Goal: Transaction & Acquisition: Purchase product/service

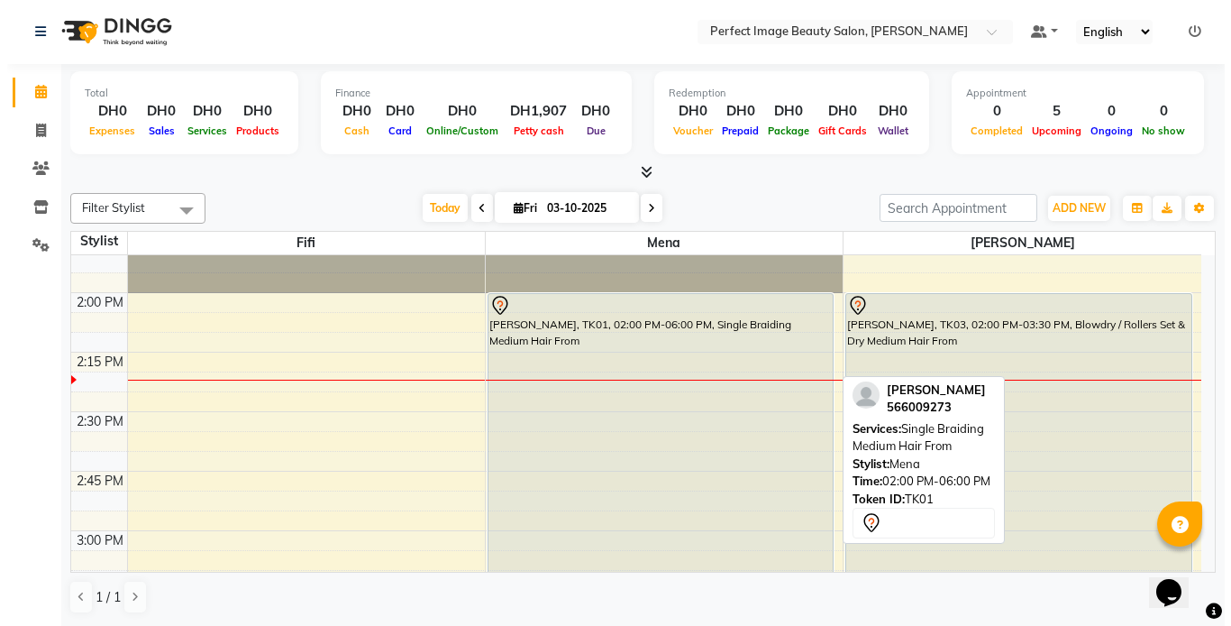
scroll to position [191, 0]
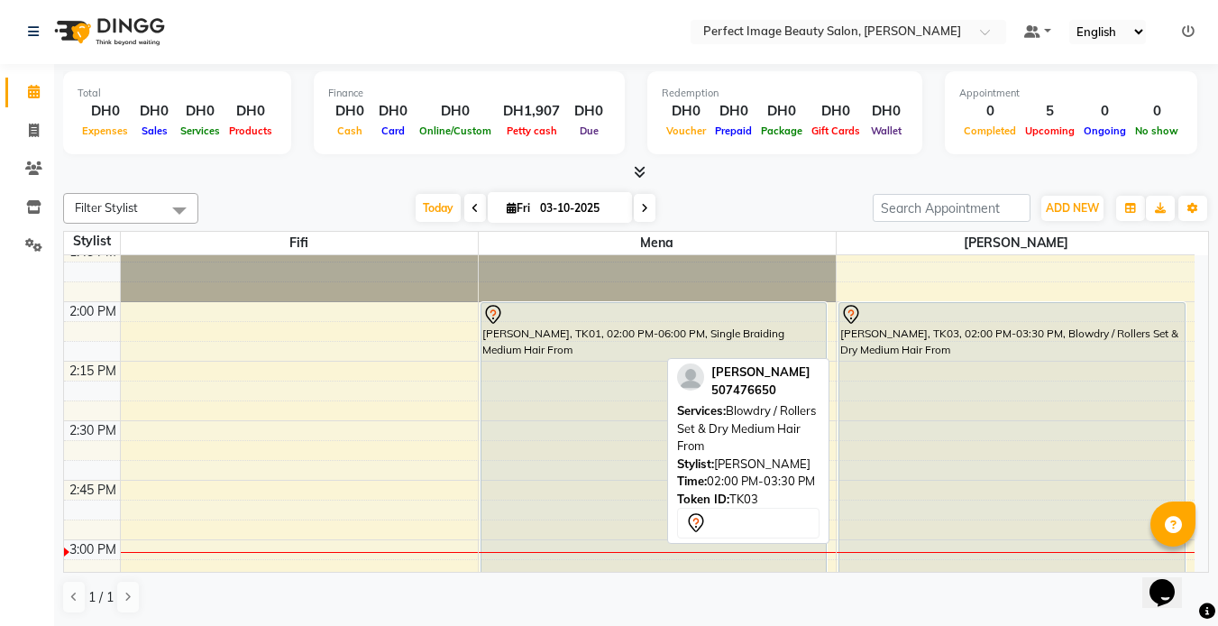
click at [980, 365] on div "[PERSON_NAME], TK03, 02:00 PM-03:30 PM, Blowdry / Rollers Set & Dry Medium Hair…" at bounding box center [1011, 480] width 345 height 354
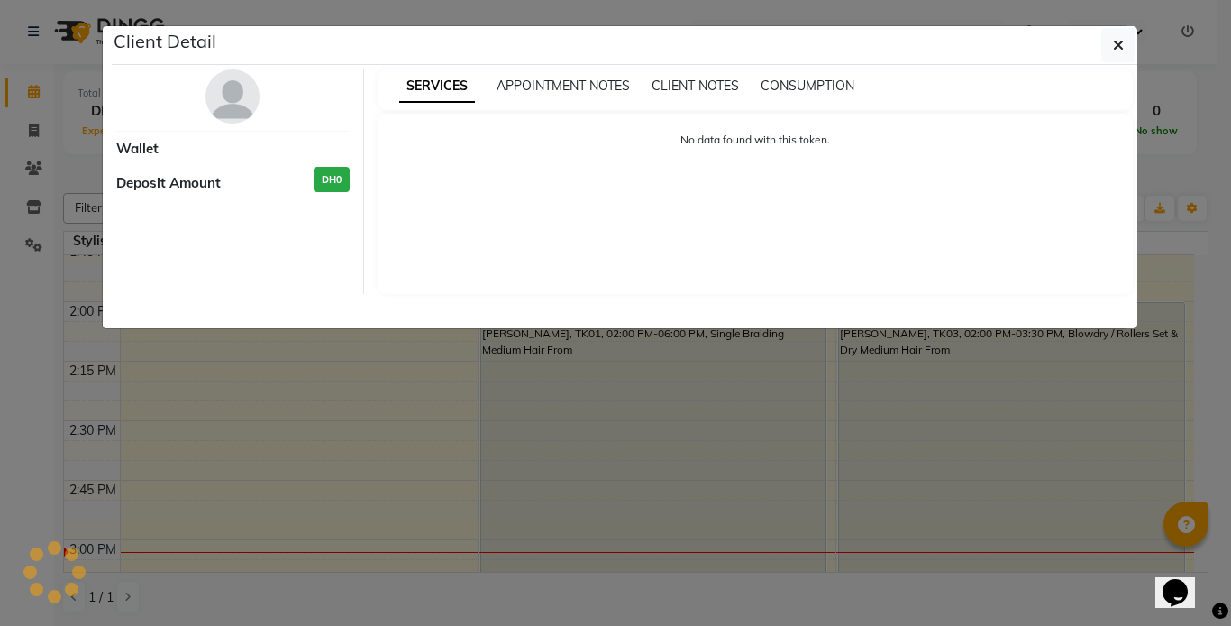
select select "7"
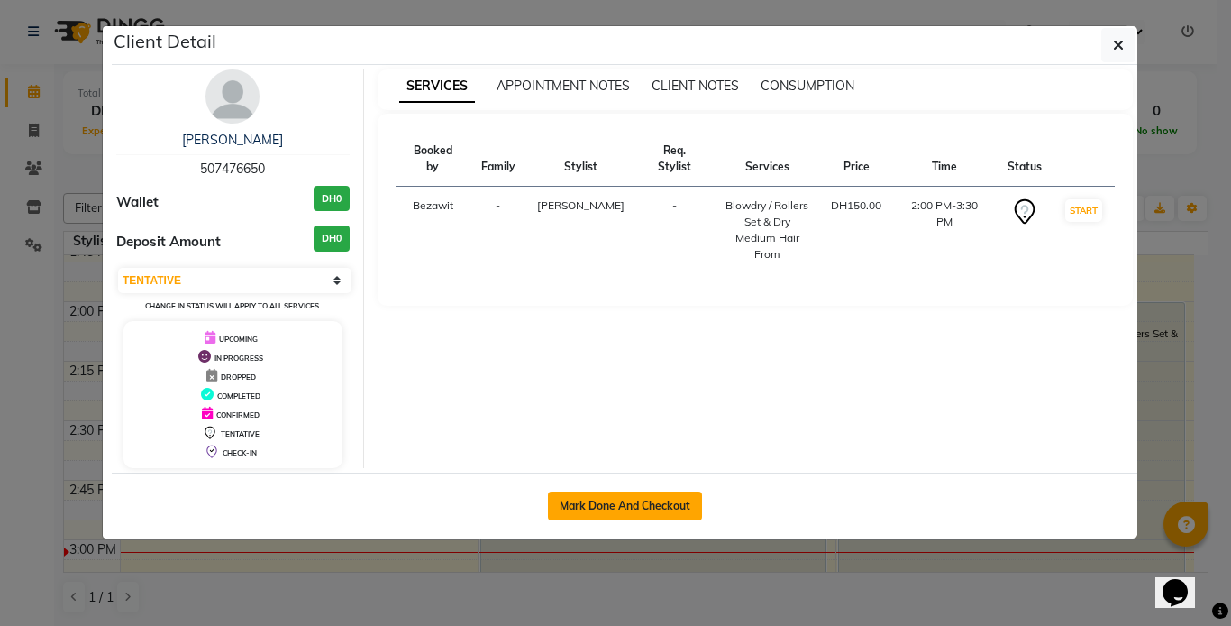
click at [577, 505] on button "Mark Done And Checkout" at bounding box center [625, 505] width 154 height 29
select select "service"
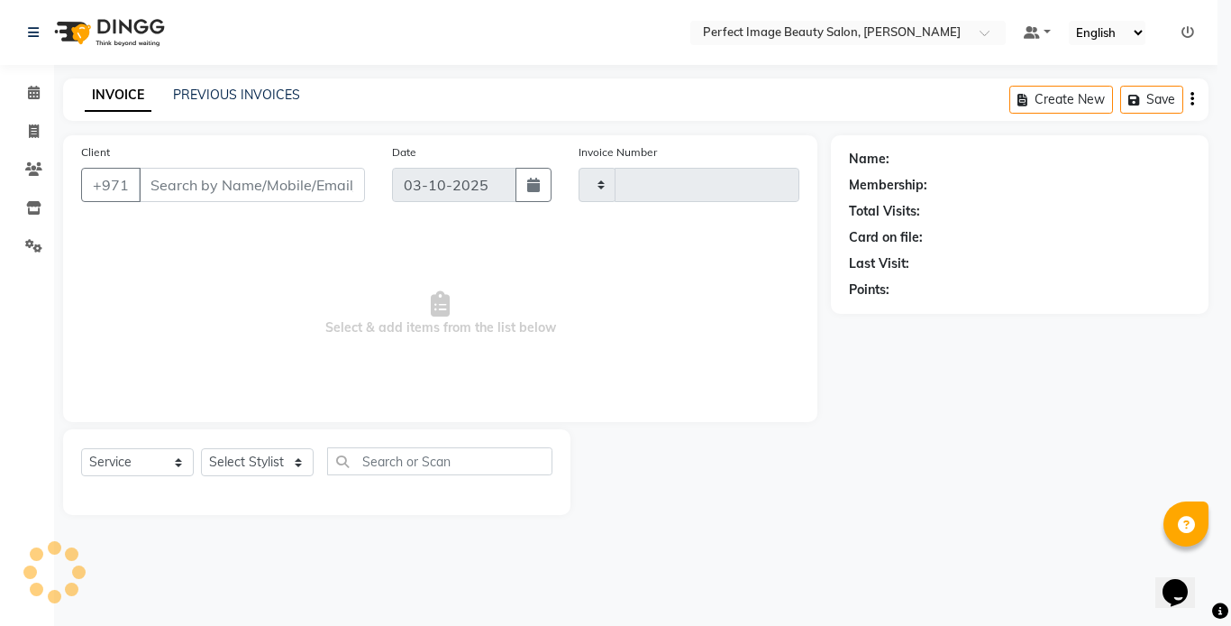
type input "0376"
select select "8564"
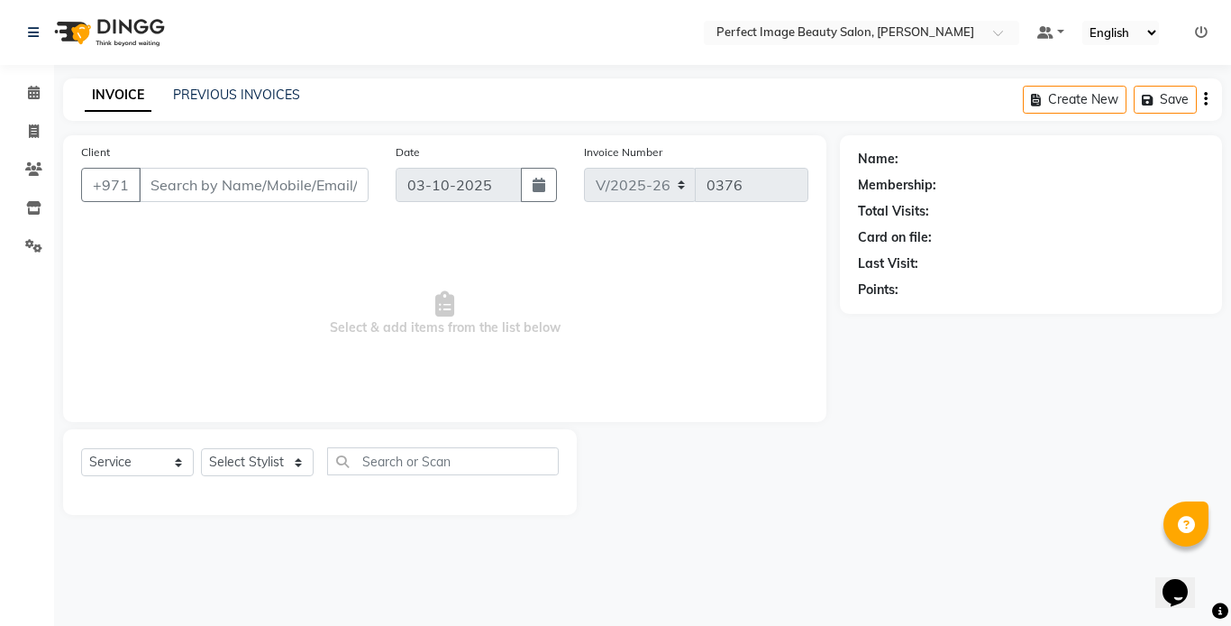
type input "50*****50"
select select "85055"
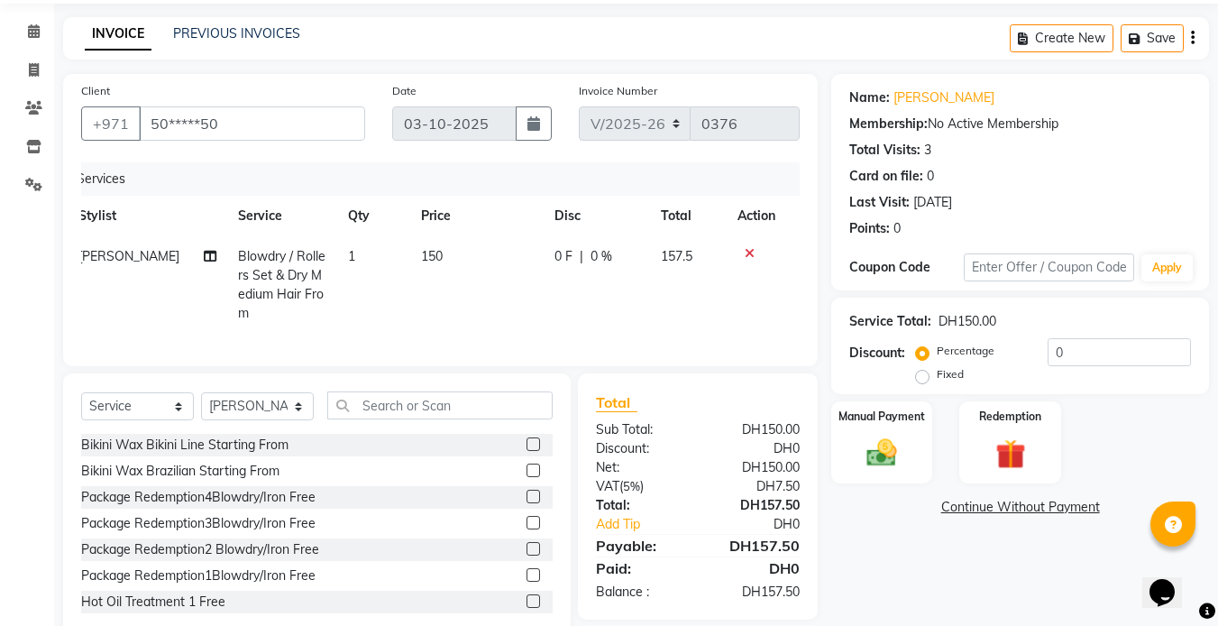
scroll to position [60, 0]
click at [910, 438] on div "Manual Payment" at bounding box center [881, 443] width 105 height 86
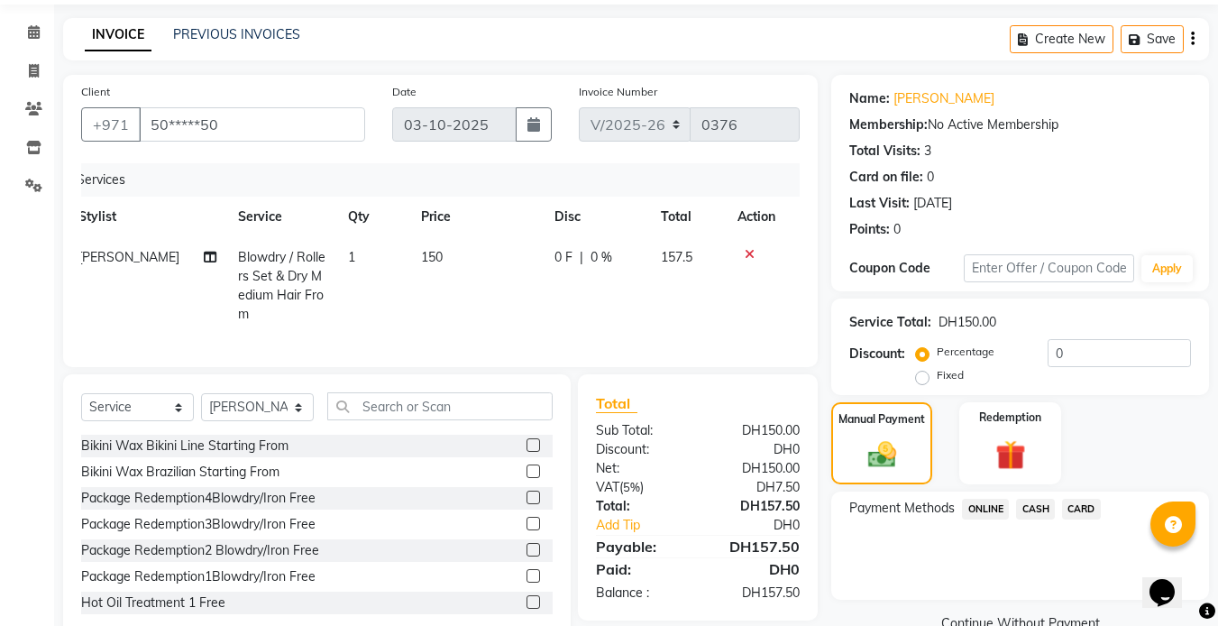
click at [1039, 508] on span "CASH" at bounding box center [1035, 508] width 39 height 21
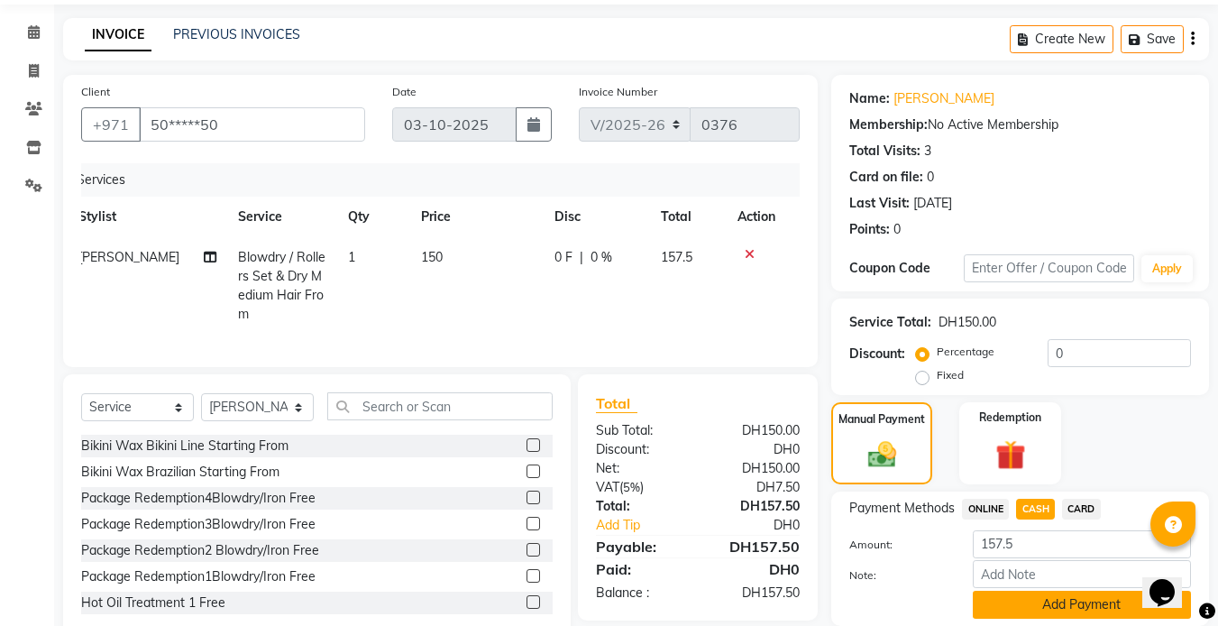
click at [1063, 602] on button "Add Payment" at bounding box center [1082, 604] width 218 height 28
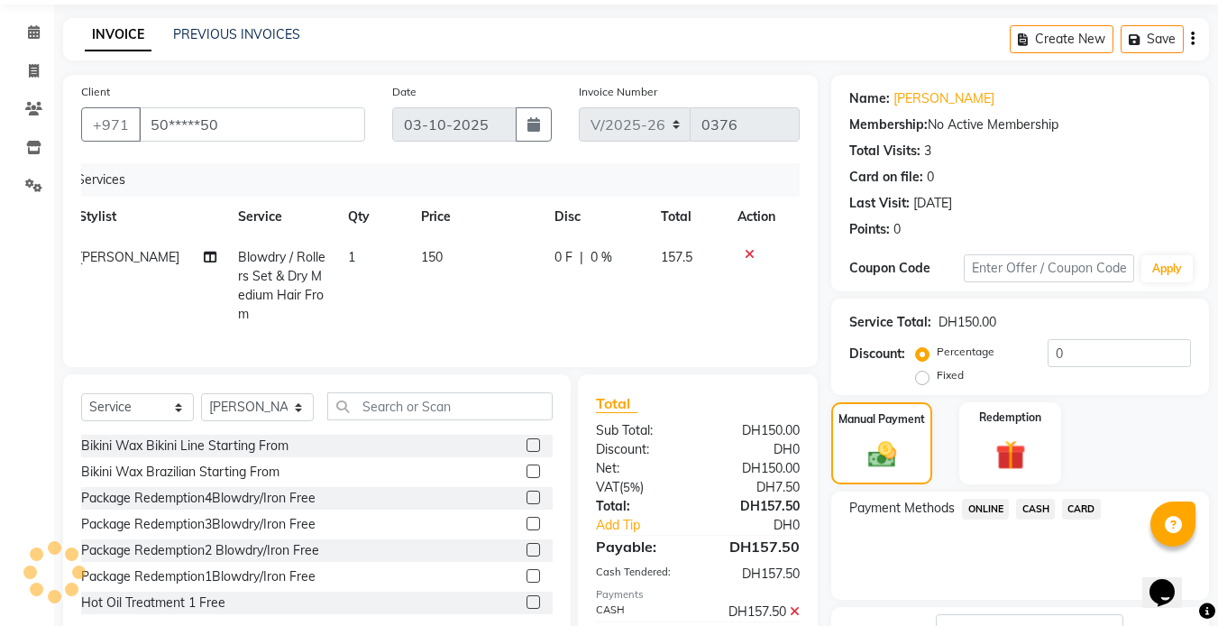
scroll to position [200, 0]
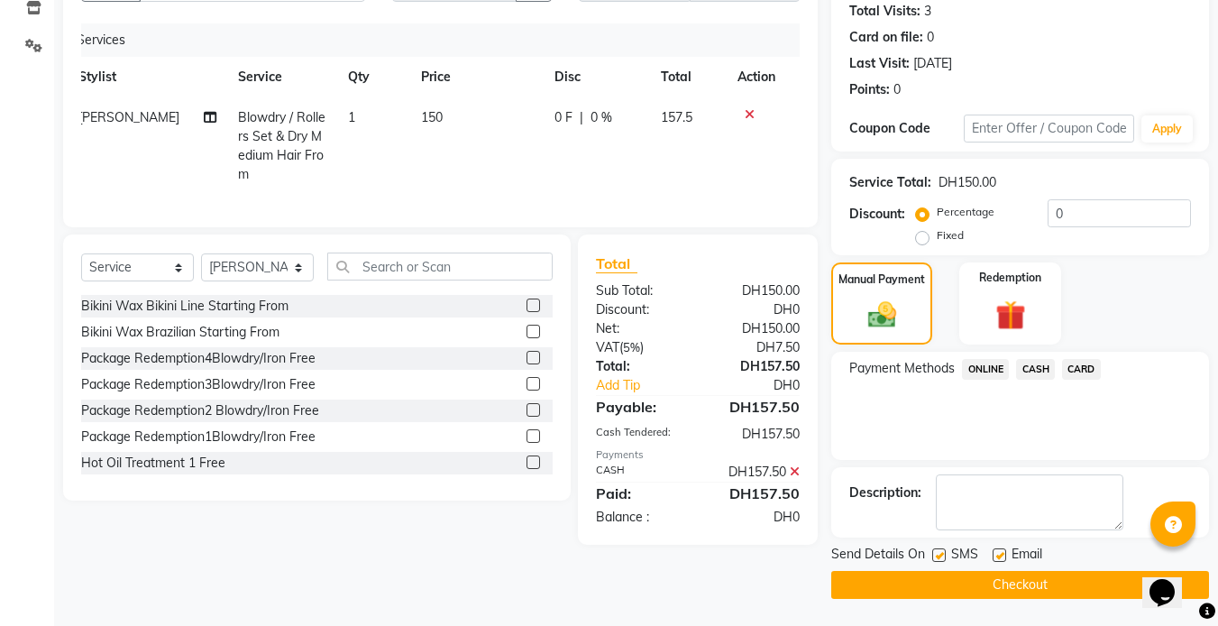
click at [1014, 591] on button "Checkout" at bounding box center [1020, 585] width 378 height 28
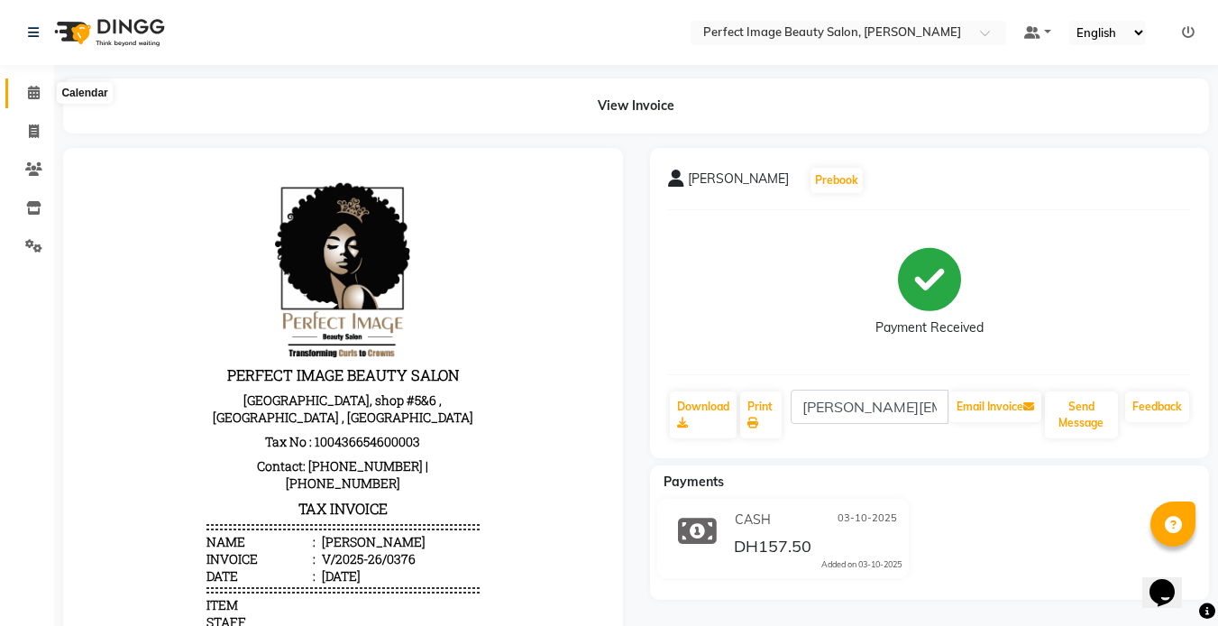
click at [32, 90] on icon at bounding box center [34, 93] width 12 height 14
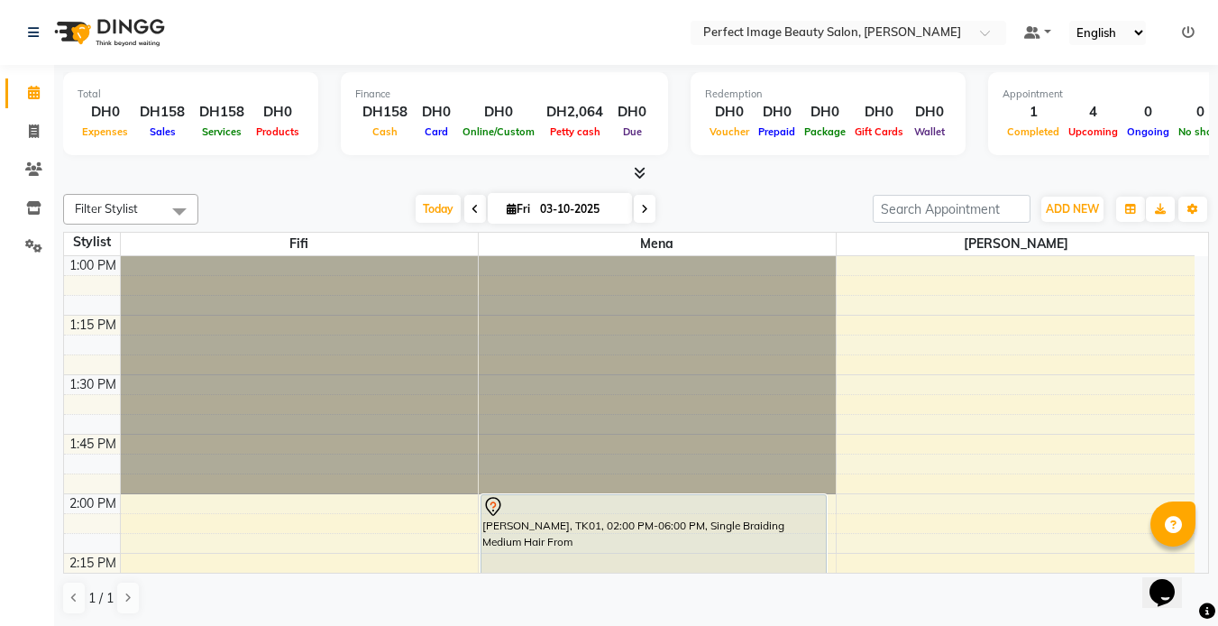
scroll to position [1, 0]
